Goal: Navigation & Orientation: Find specific page/section

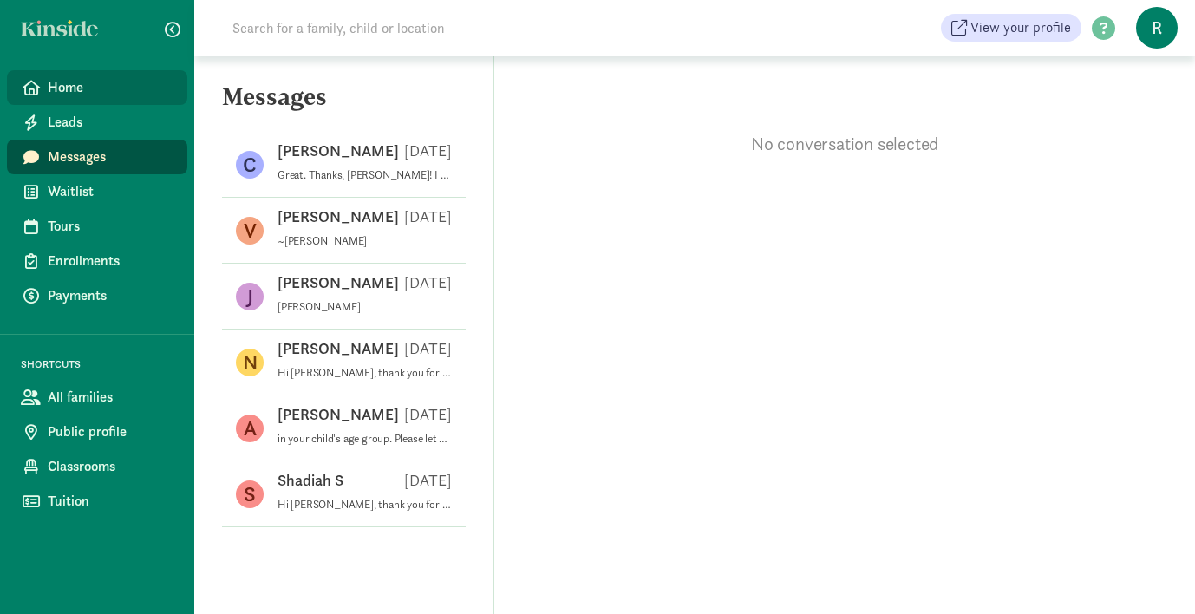
click at [68, 92] on span "Home" at bounding box center [111, 87] width 126 height 21
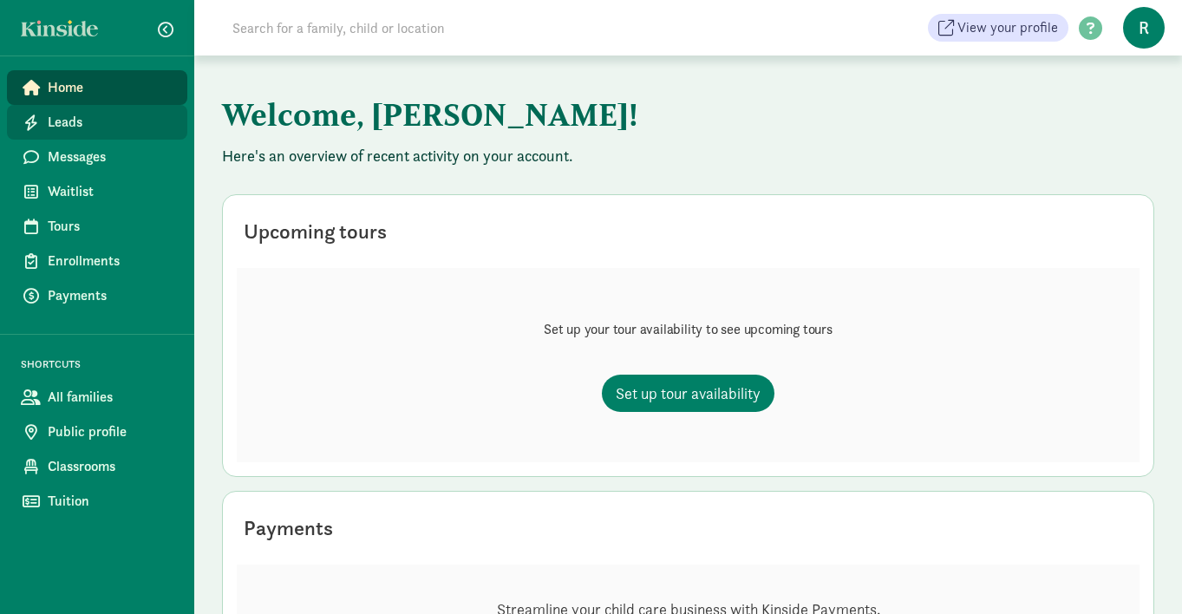
click at [55, 121] on span "Leads" at bounding box center [111, 122] width 126 height 21
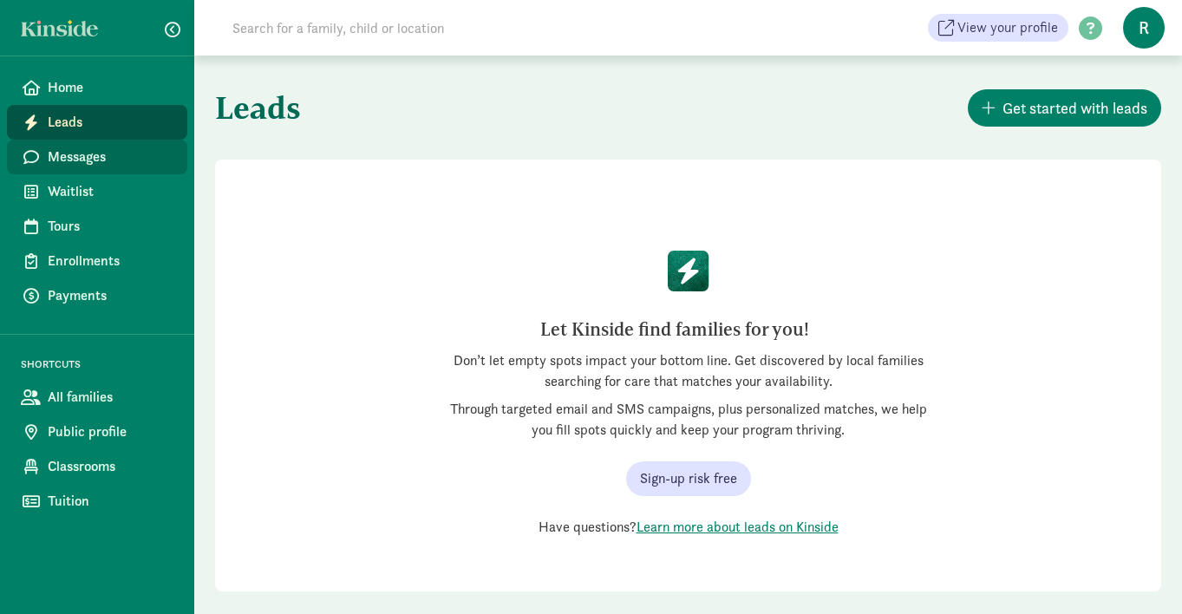
click at [68, 154] on span "Messages" at bounding box center [111, 157] width 126 height 21
